Goal: Obtain resource: Download file/media

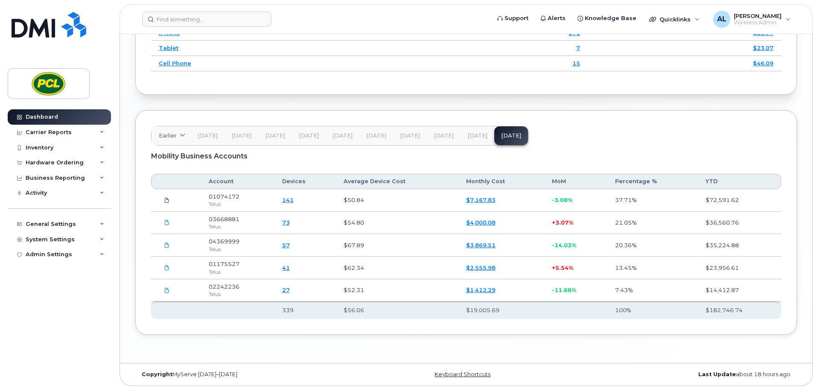
scroll to position [1239, 0]
click at [56, 134] on div "Carrier Reports" at bounding box center [49, 132] width 46 height 7
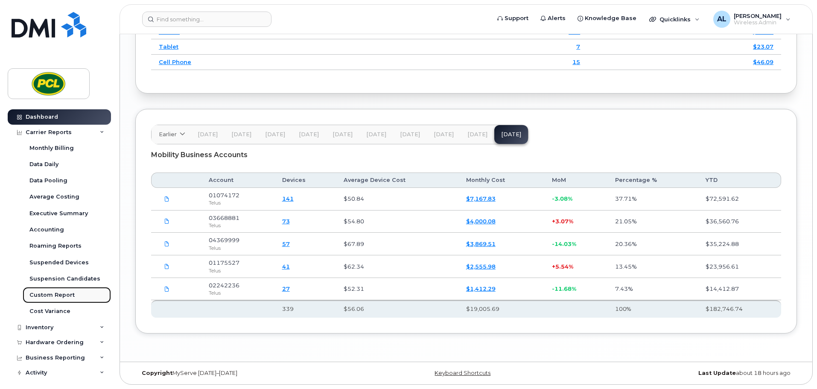
click at [51, 296] on div "Custom Report" at bounding box center [51, 295] width 45 height 8
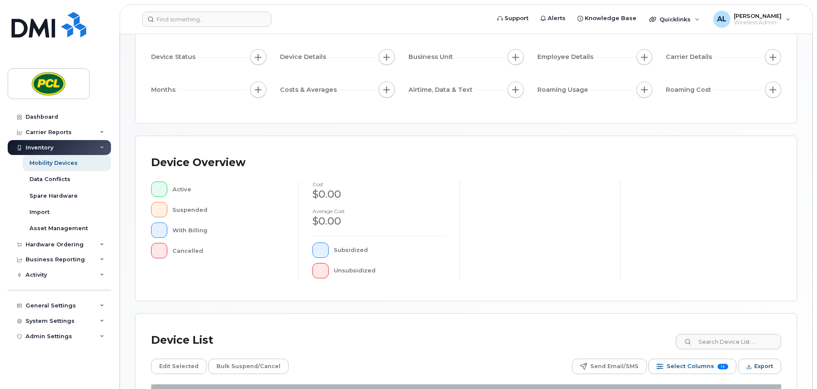
scroll to position [201, 0]
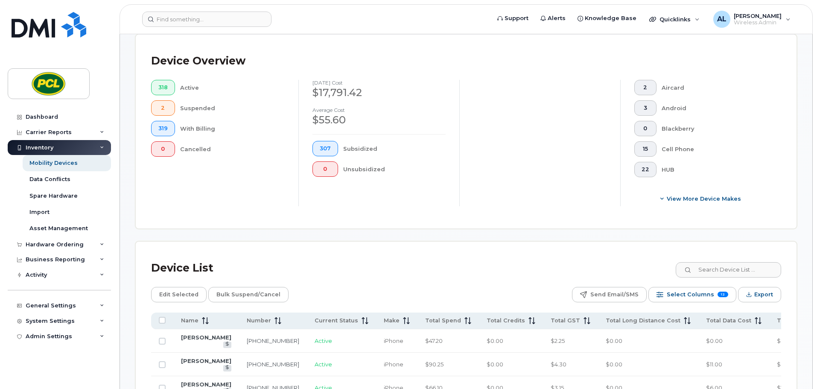
scroll to position [15, 0]
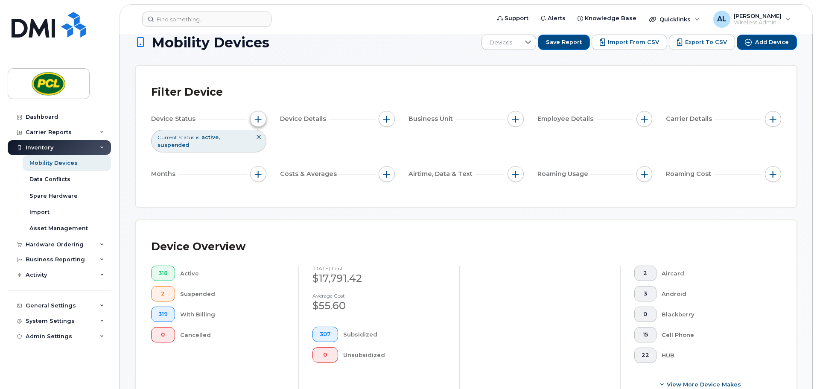
click at [257, 117] on span "button" at bounding box center [258, 119] width 7 height 7
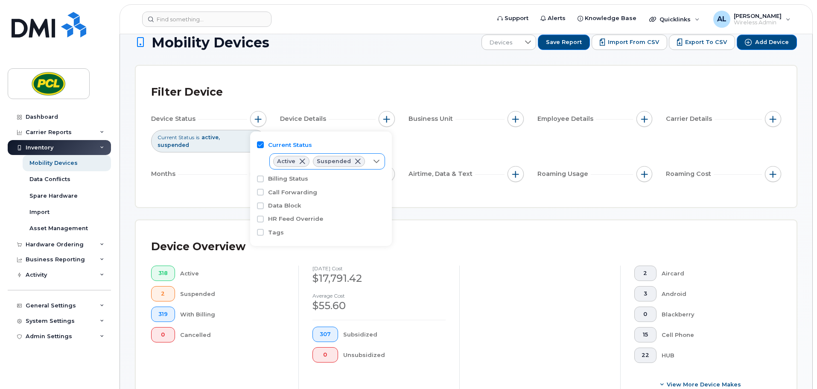
click at [375, 159] on icon at bounding box center [376, 161] width 7 height 7
click at [290, 212] on span "Cancelled" at bounding box center [300, 211] width 29 height 8
checkbox input "true"
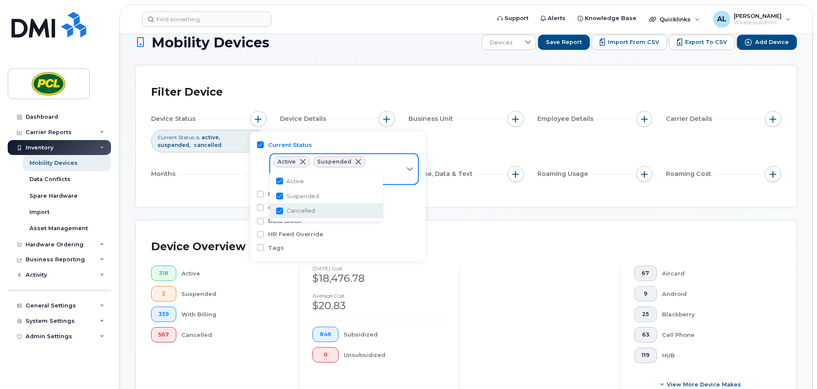
click at [408, 237] on div "HR Feed Override" at bounding box center [338, 234] width 162 height 8
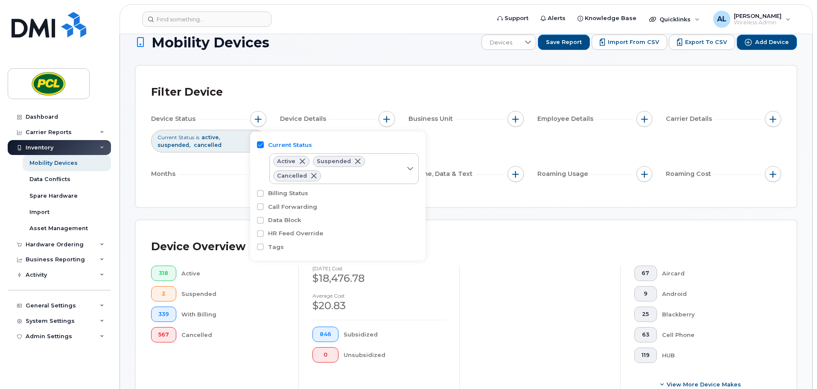
click at [187, 172] on div "Months" at bounding box center [208, 174] width 115 height 16
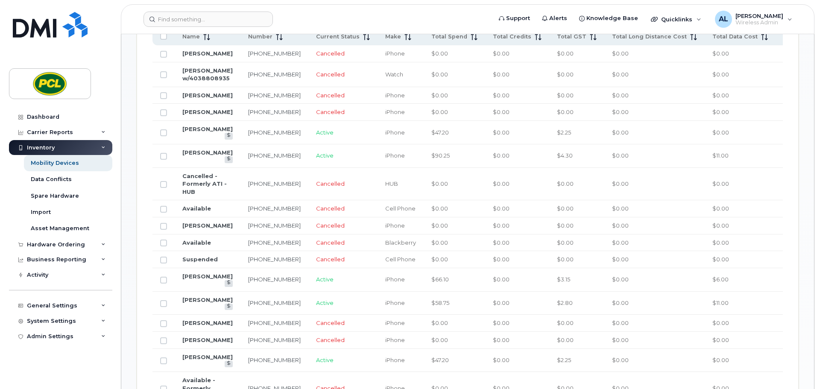
scroll to position [357, 0]
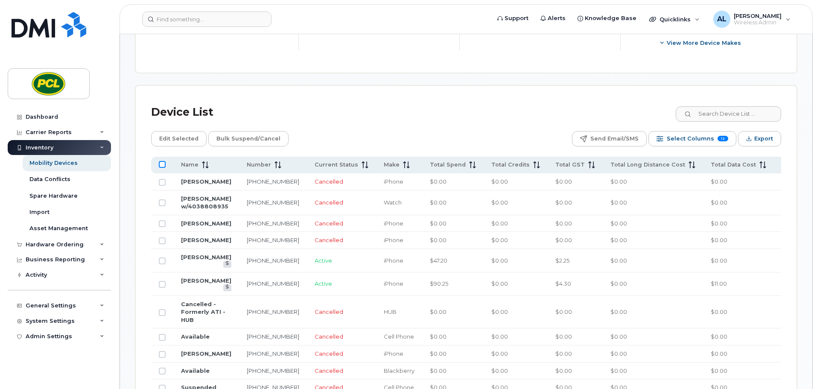
click at [161, 165] on input "All items unselected" at bounding box center [162, 164] width 7 height 7
checkbox input "true"
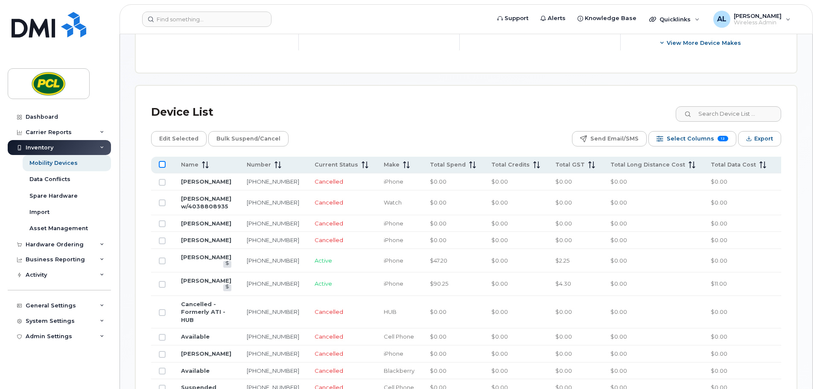
checkbox input "true"
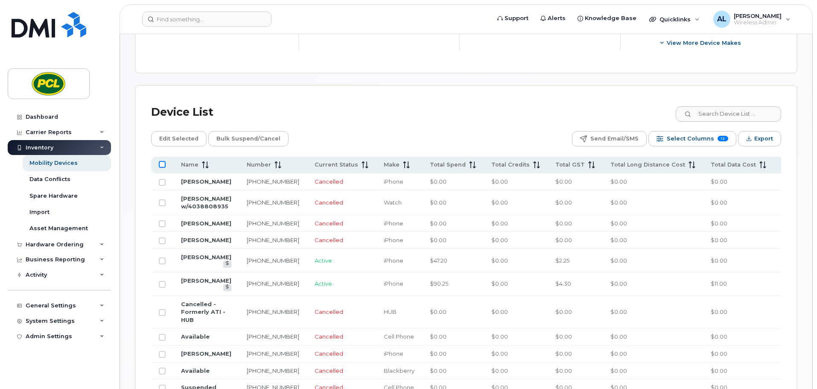
checkbox input "true"
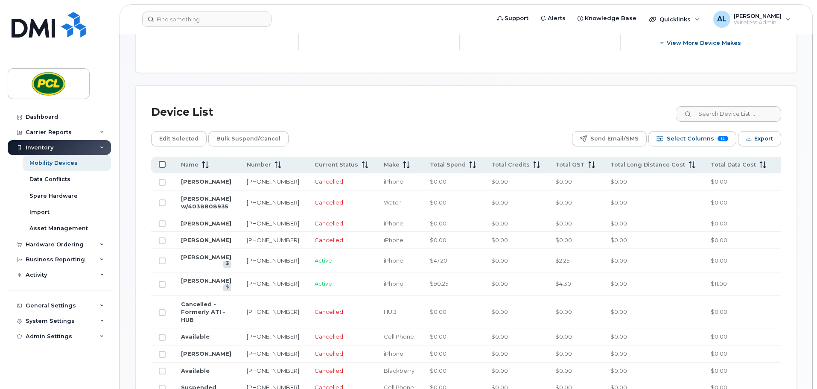
checkbox input "true"
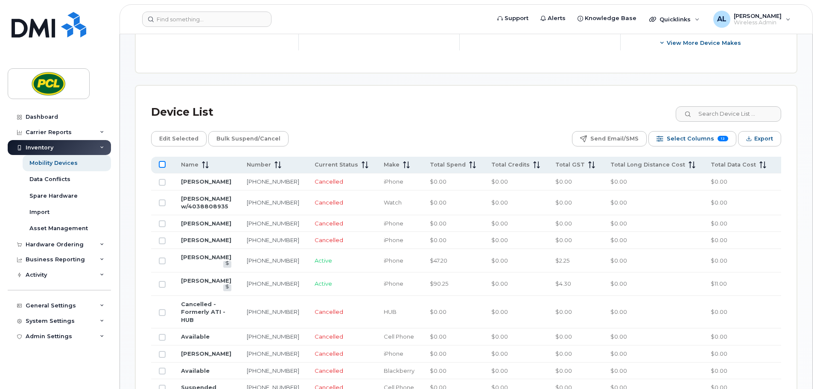
checkbox input "true"
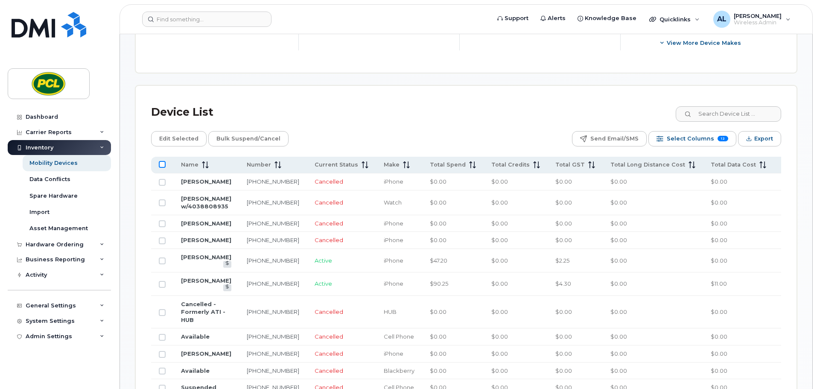
checkbox input "true"
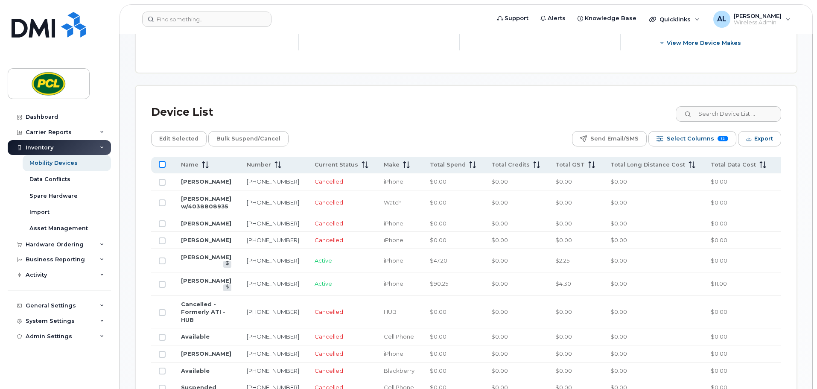
checkbox input "true"
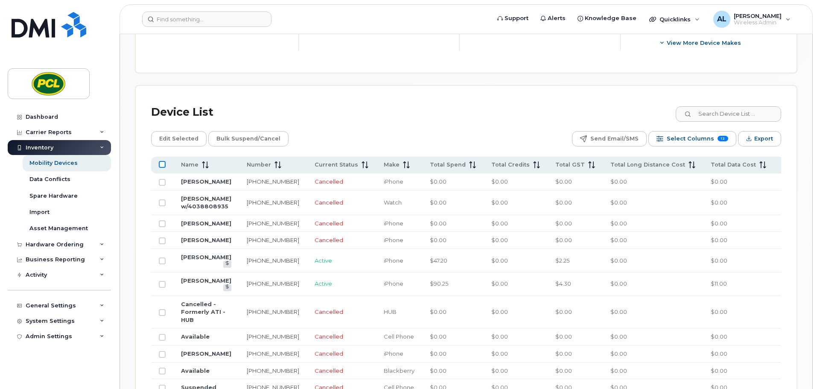
checkbox input "true"
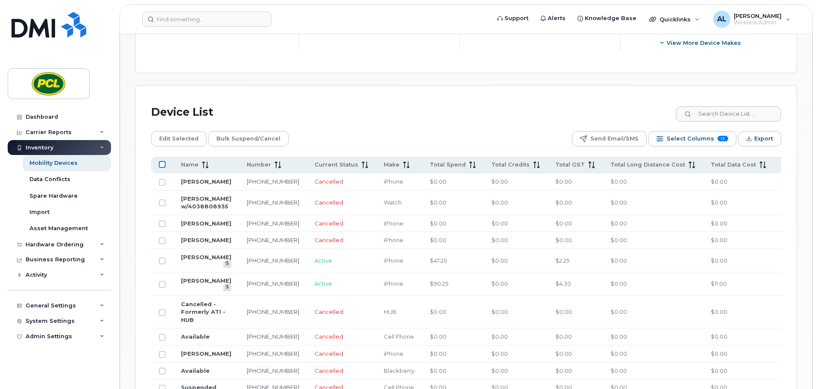
checkbox input "true"
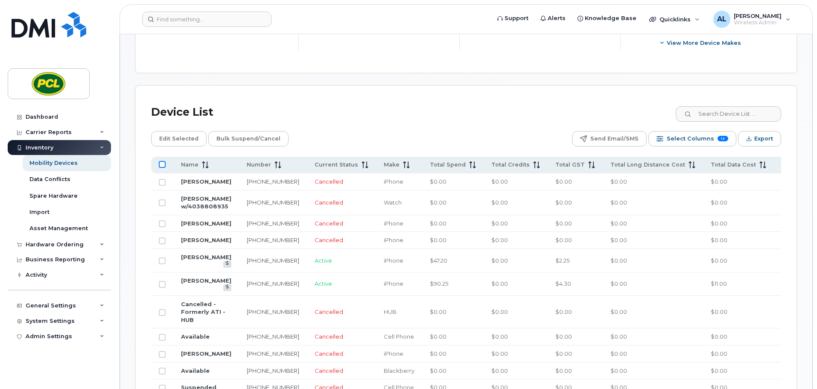
checkbox input "true"
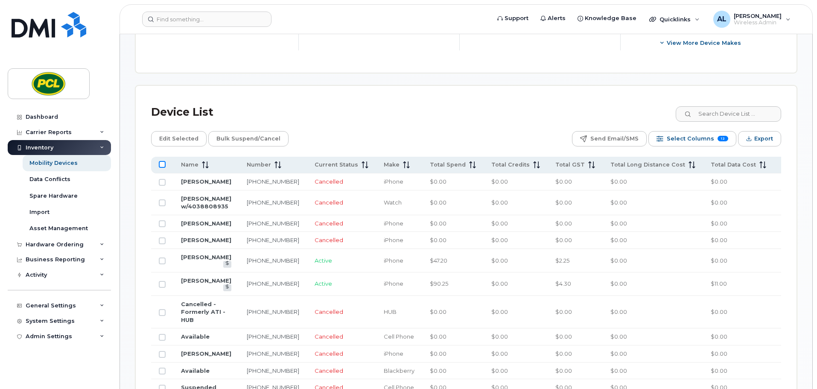
checkbox input "true"
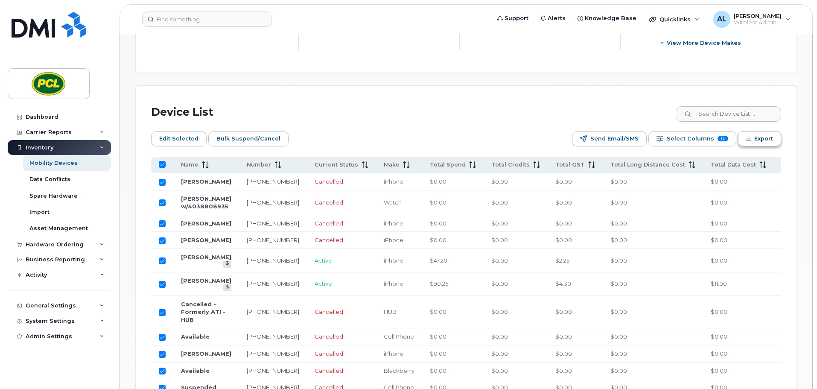
click at [771, 140] on span "Export" at bounding box center [763, 138] width 19 height 13
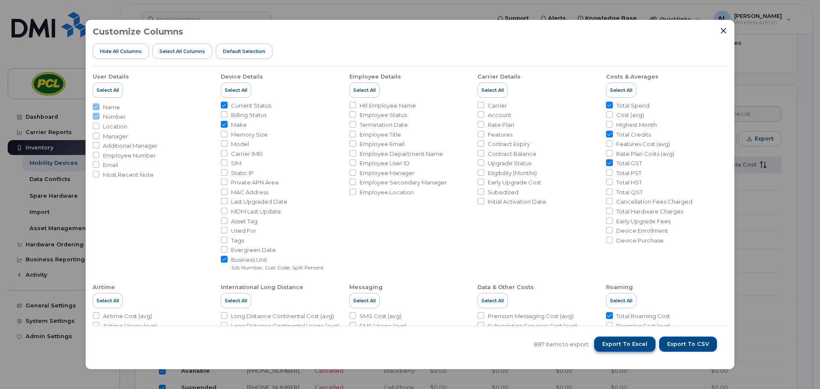
click at [644, 348] on button "Export to Excel" at bounding box center [624, 343] width 61 height 15
